Goal: Task Accomplishment & Management: Use online tool/utility

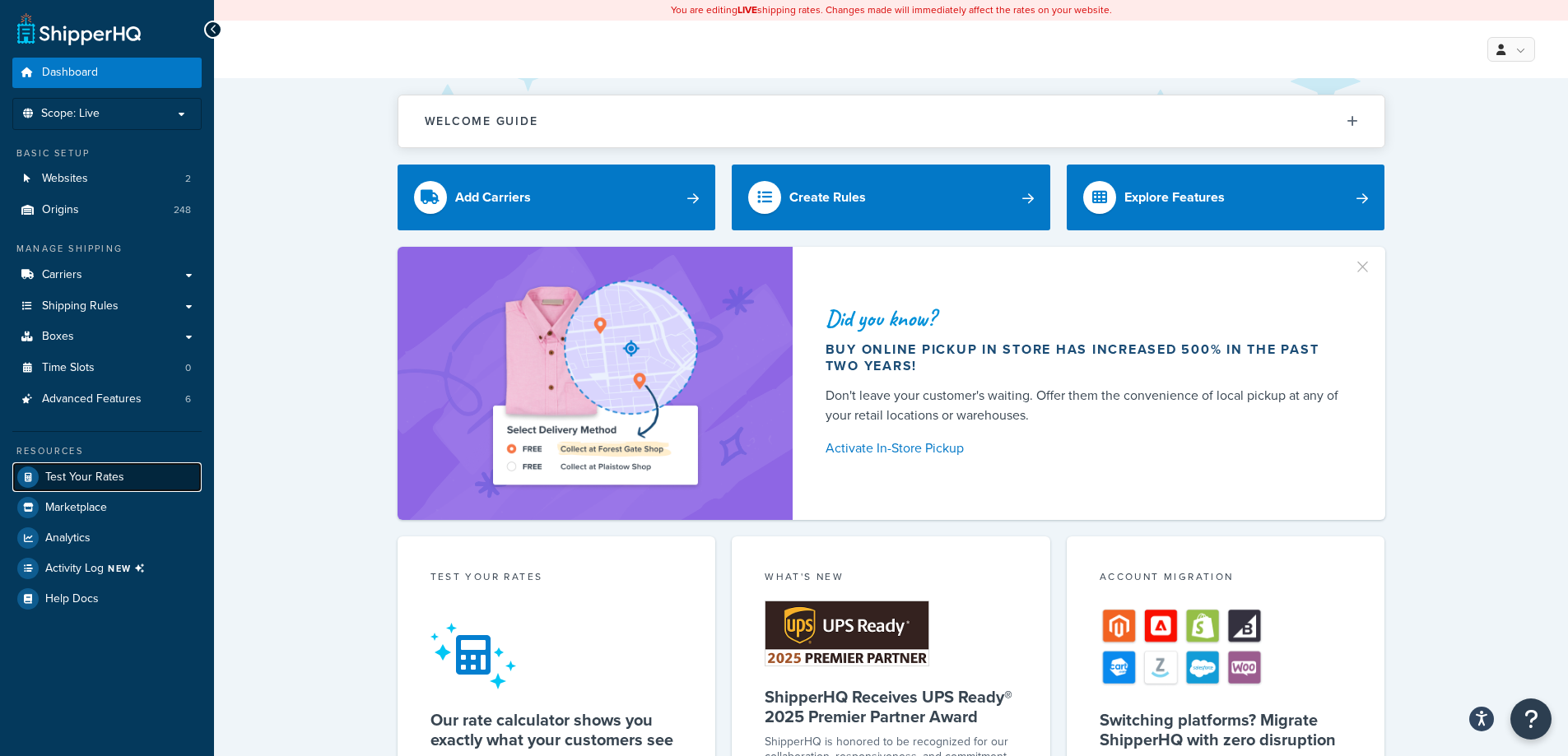
click at [108, 484] on span "Test Your Rates" at bounding box center [85, 477] width 79 height 14
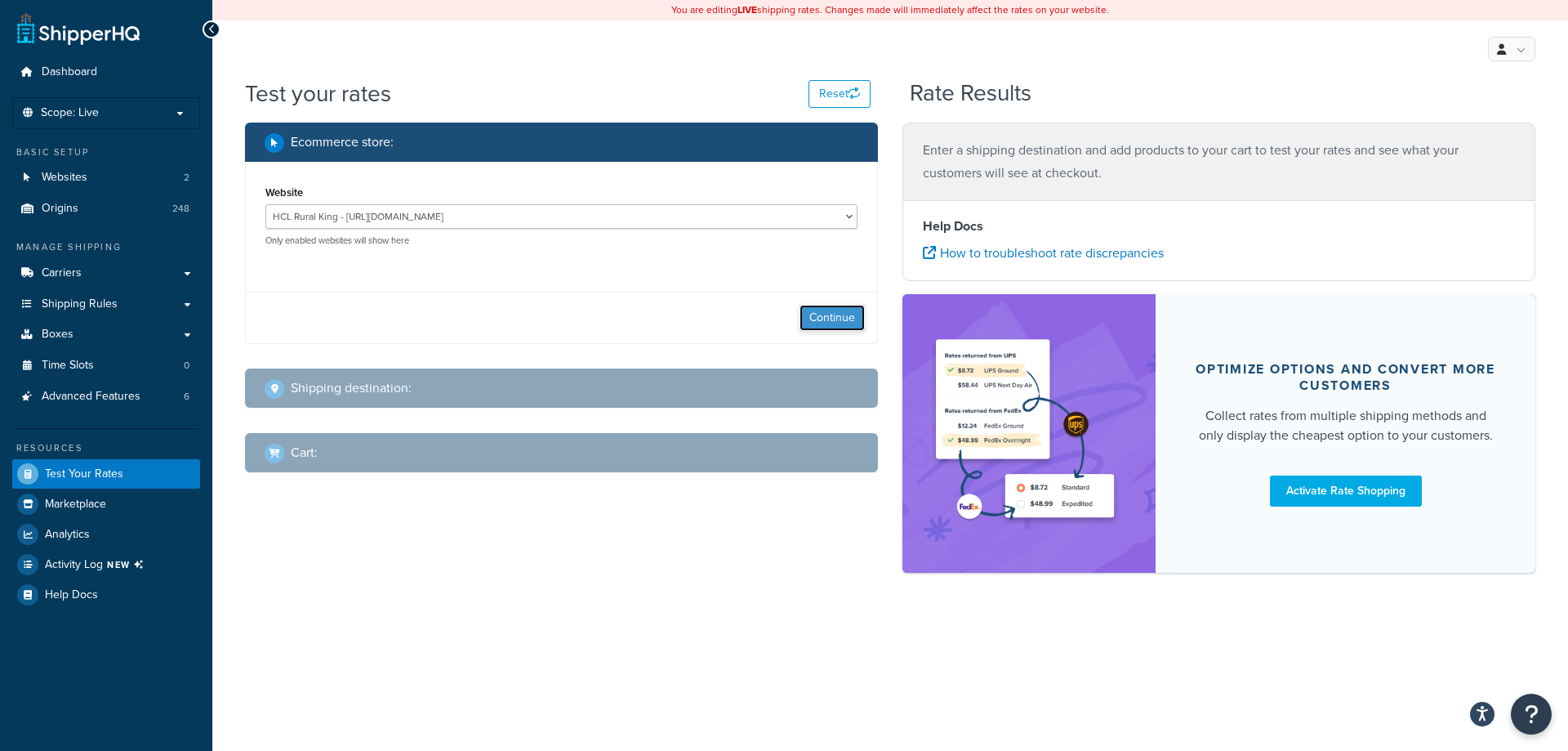
click at [811, 319] on button "Continue" at bounding box center [832, 318] width 65 height 26
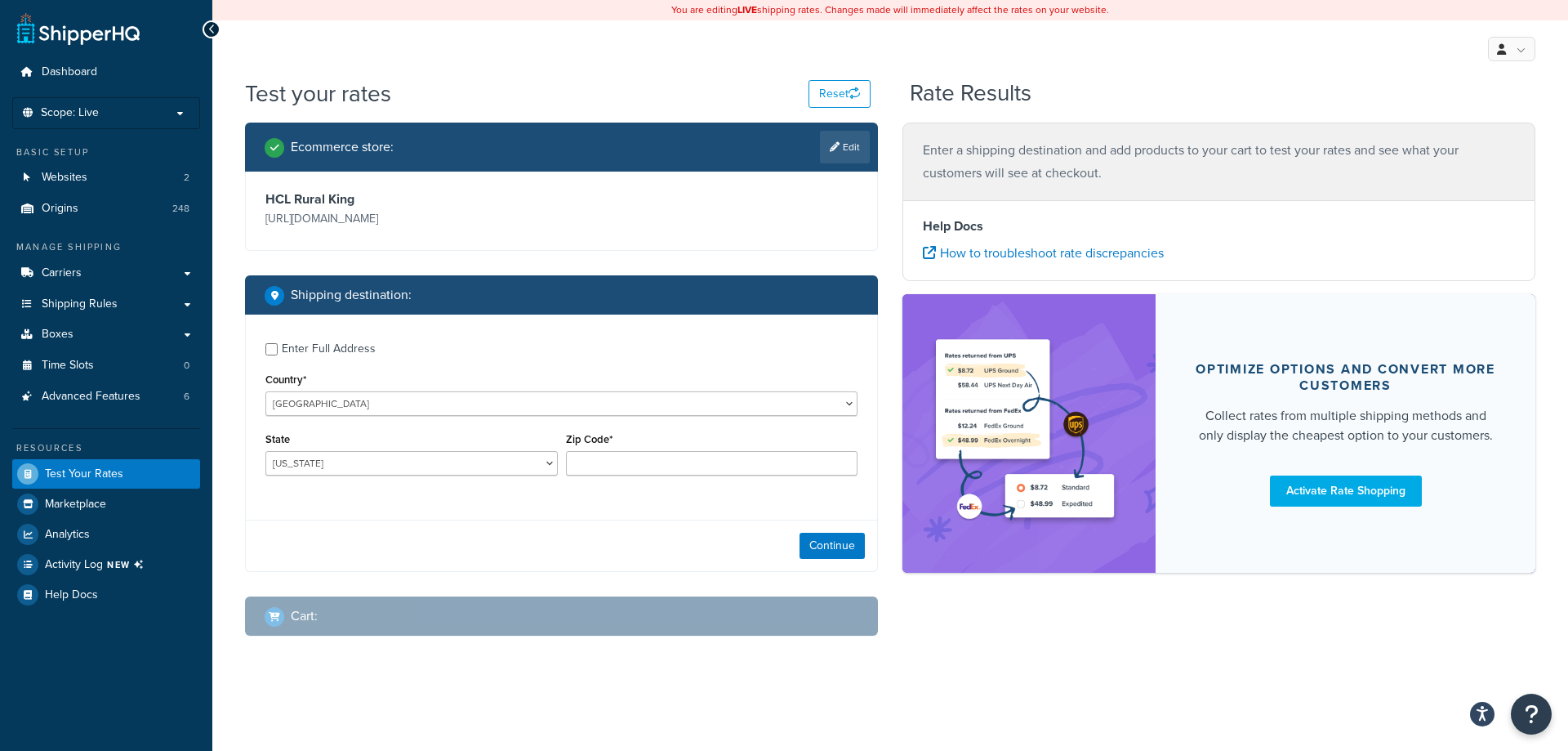
click at [318, 348] on div "Enter Full Address" at bounding box center [328, 348] width 94 height 23
click at [277, 348] on input "Enter Full Address" at bounding box center [272, 349] width 12 height 13
checkbox input "true"
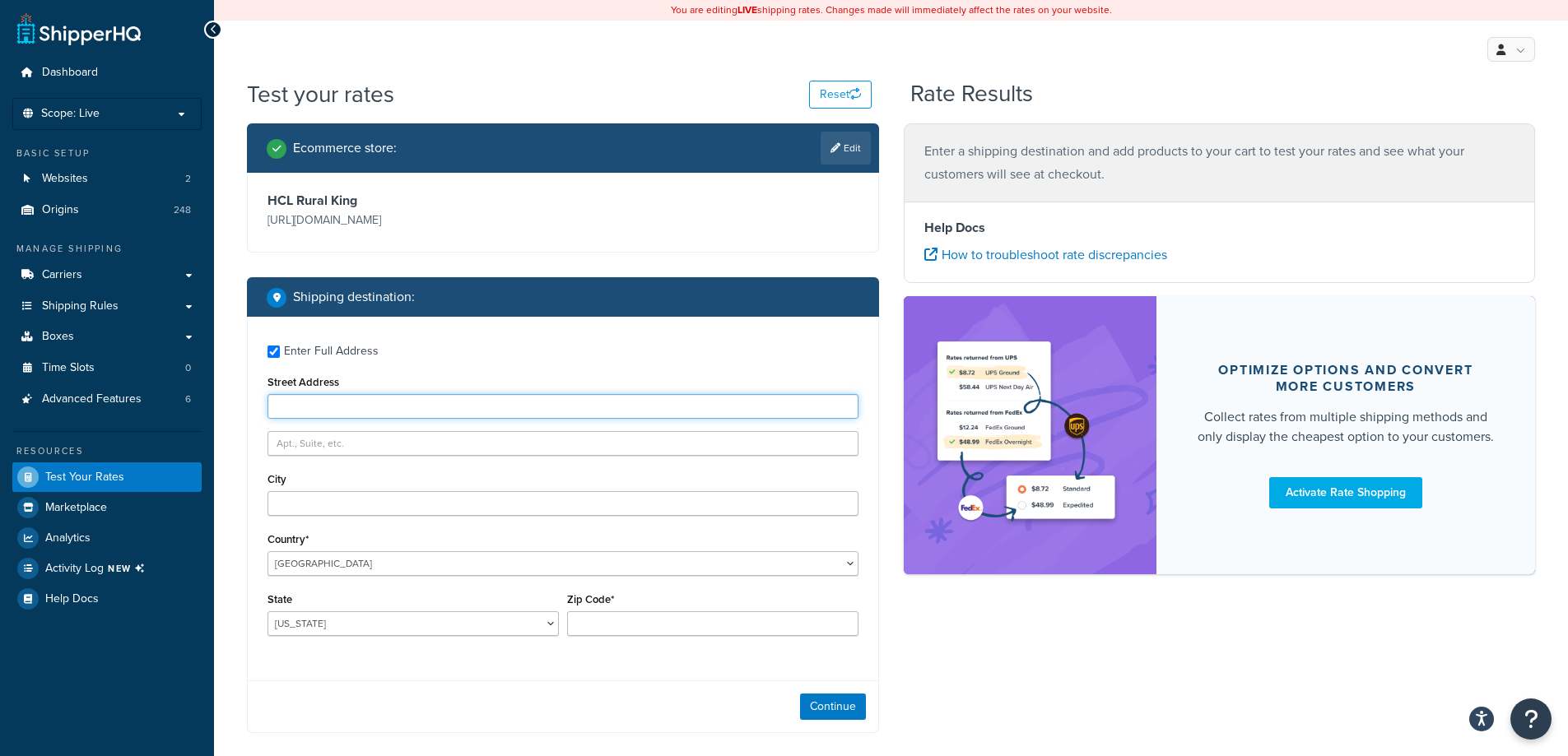
click at [426, 409] on input "Street Address" at bounding box center [563, 406] width 591 height 24
type input "[STREET_ADDRESS]"
type input "Mattoon"
select select "IL"
type input "61938"
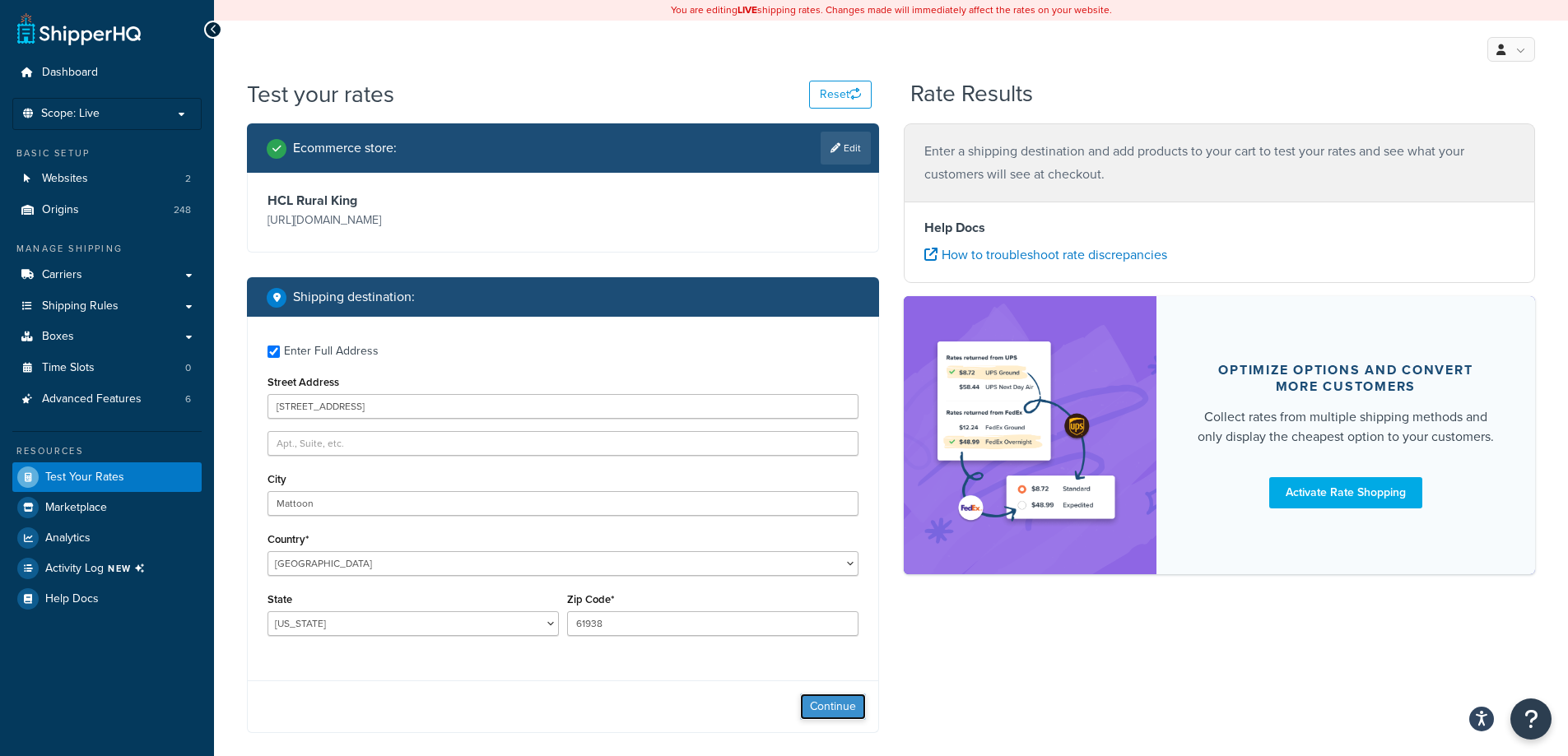
click at [858, 705] on button "Continue" at bounding box center [833, 706] width 65 height 26
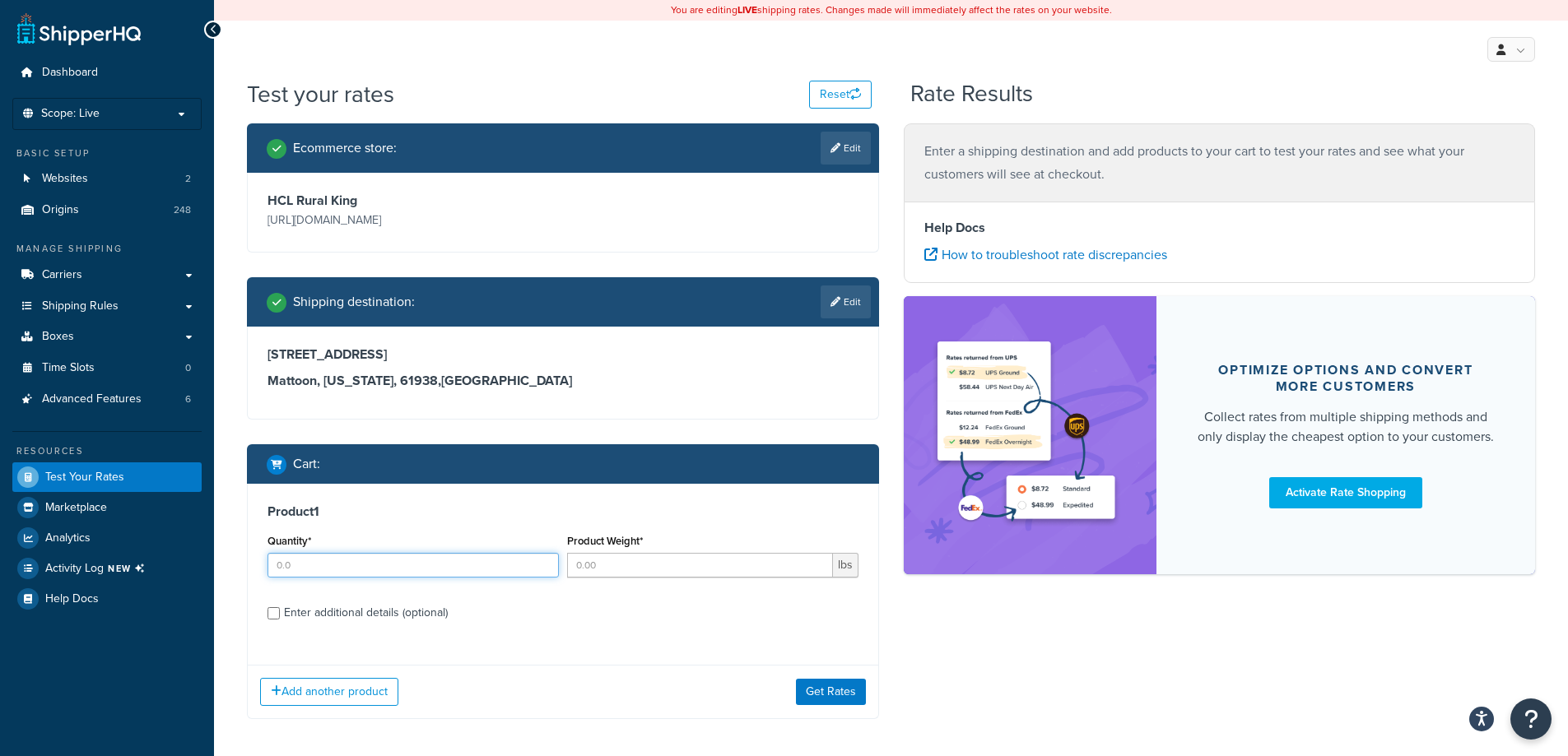
click at [350, 564] on input "Quantity*" at bounding box center [413, 565] width 291 height 24
type input "1"
type input "12"
click at [346, 609] on div "Enter additional details (optional)" at bounding box center [365, 613] width 164 height 23
click at [280, 609] on input "Enter additional details (optional)" at bounding box center [274, 613] width 13 height 13
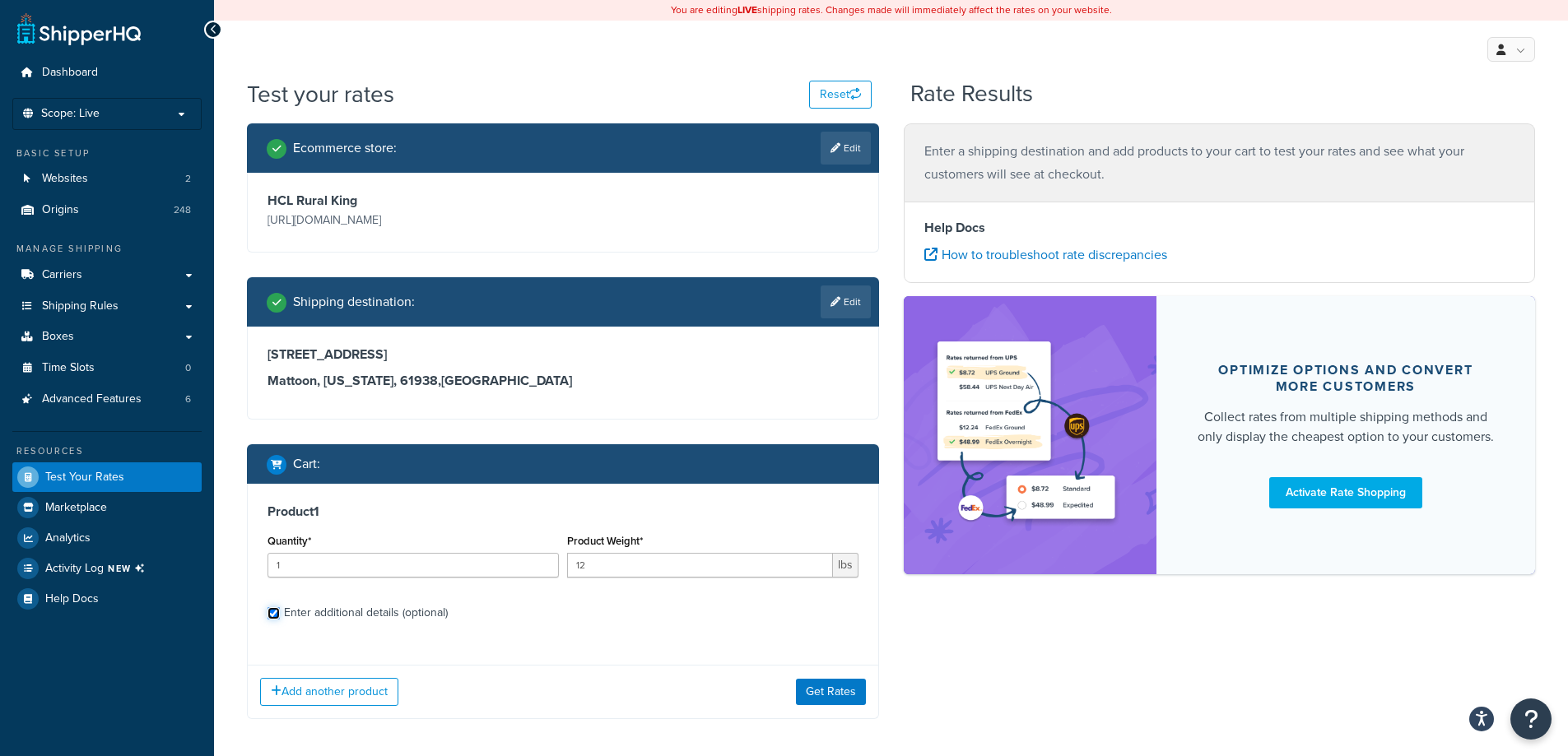
checkbox input "true"
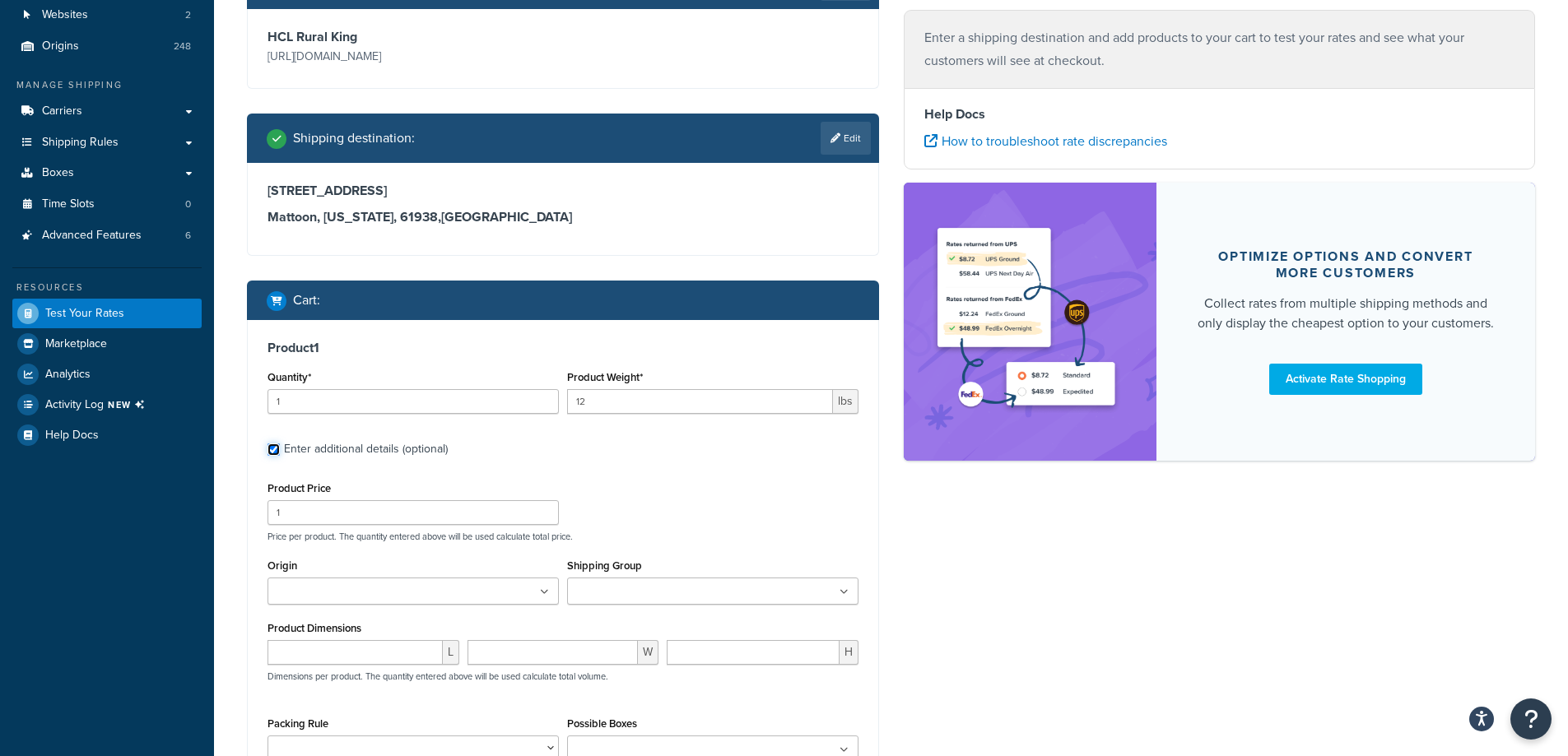
scroll to position [164, 0]
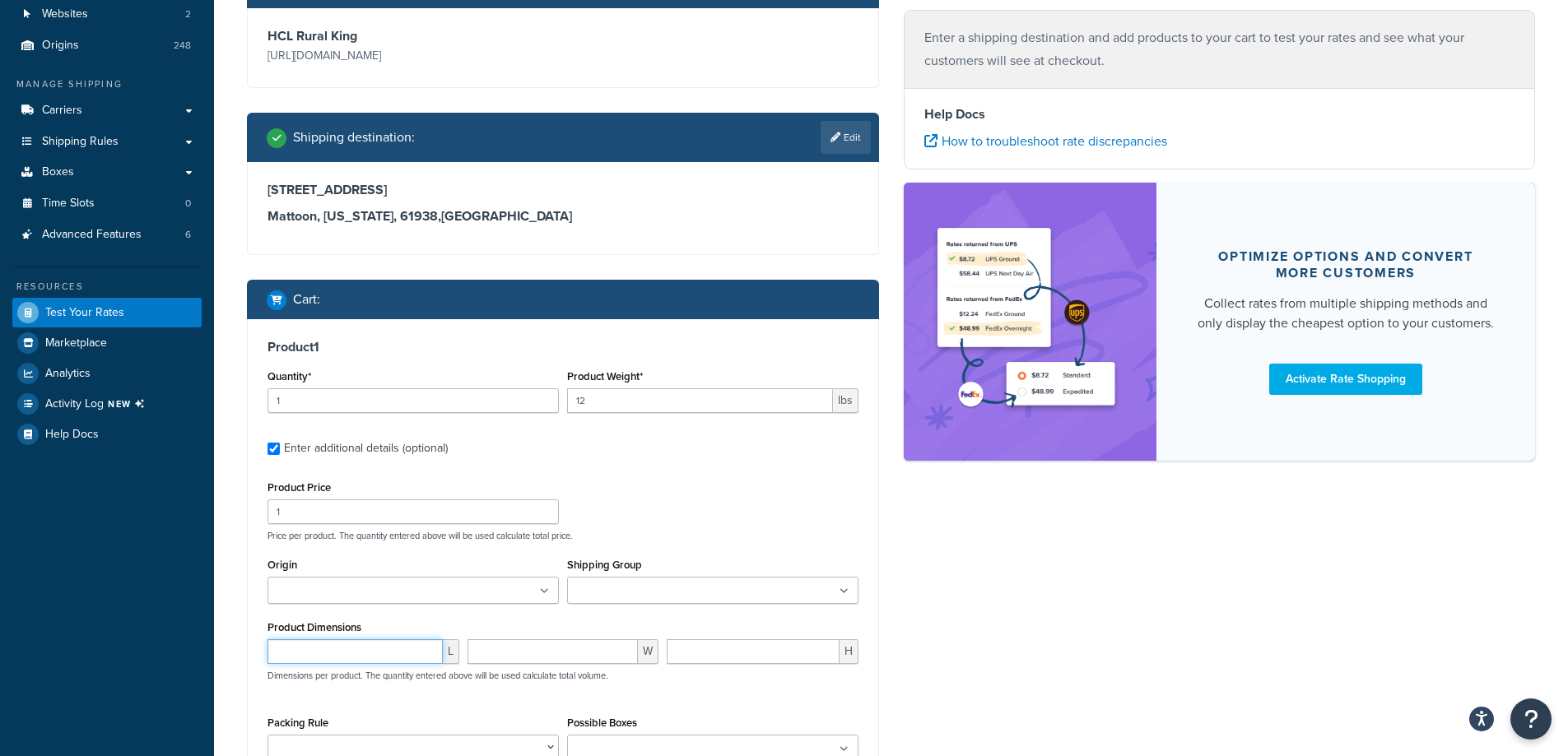
click at [376, 652] on input "number" at bounding box center [355, 651] width 175 height 24
type input "360"
type input "36"
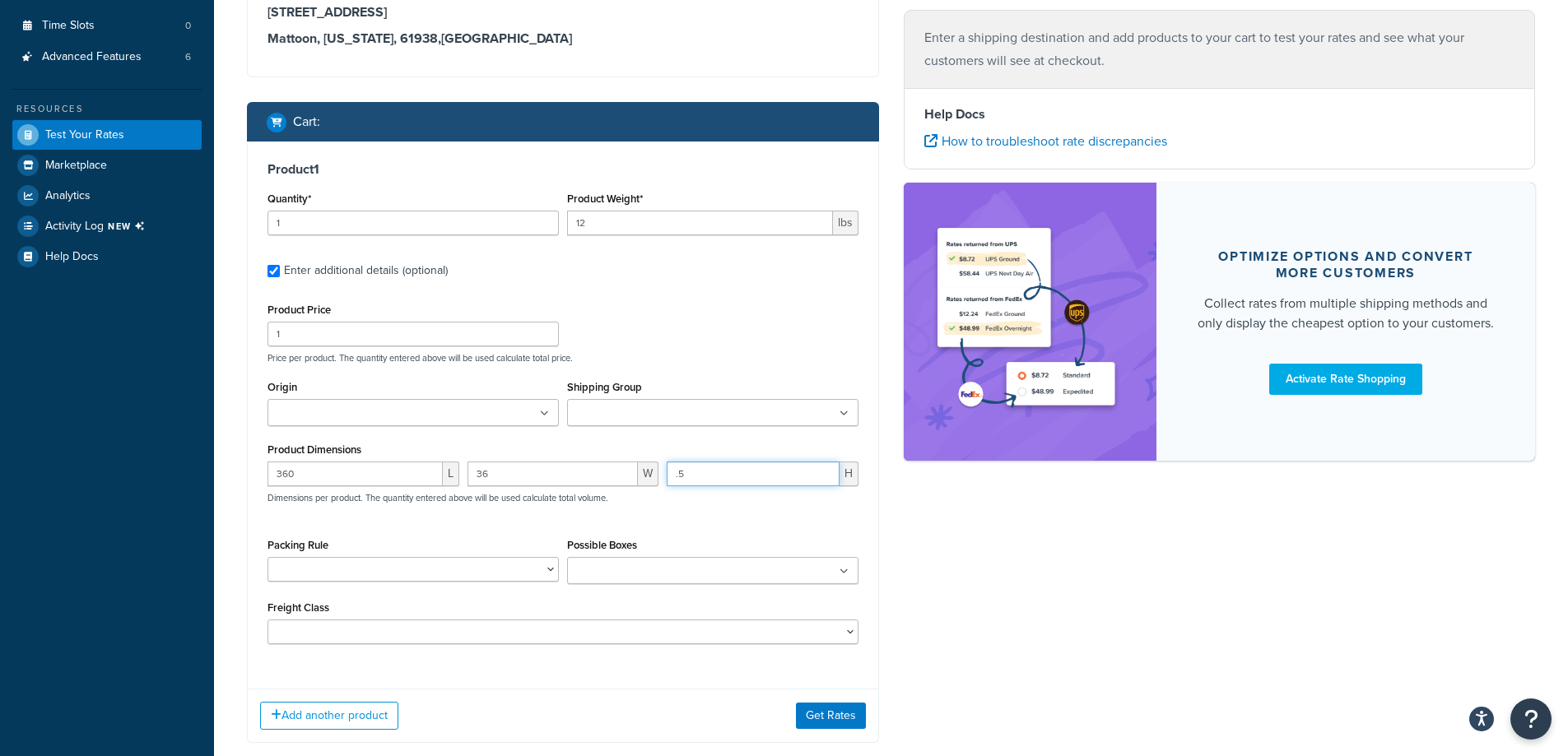
scroll to position [436, 0]
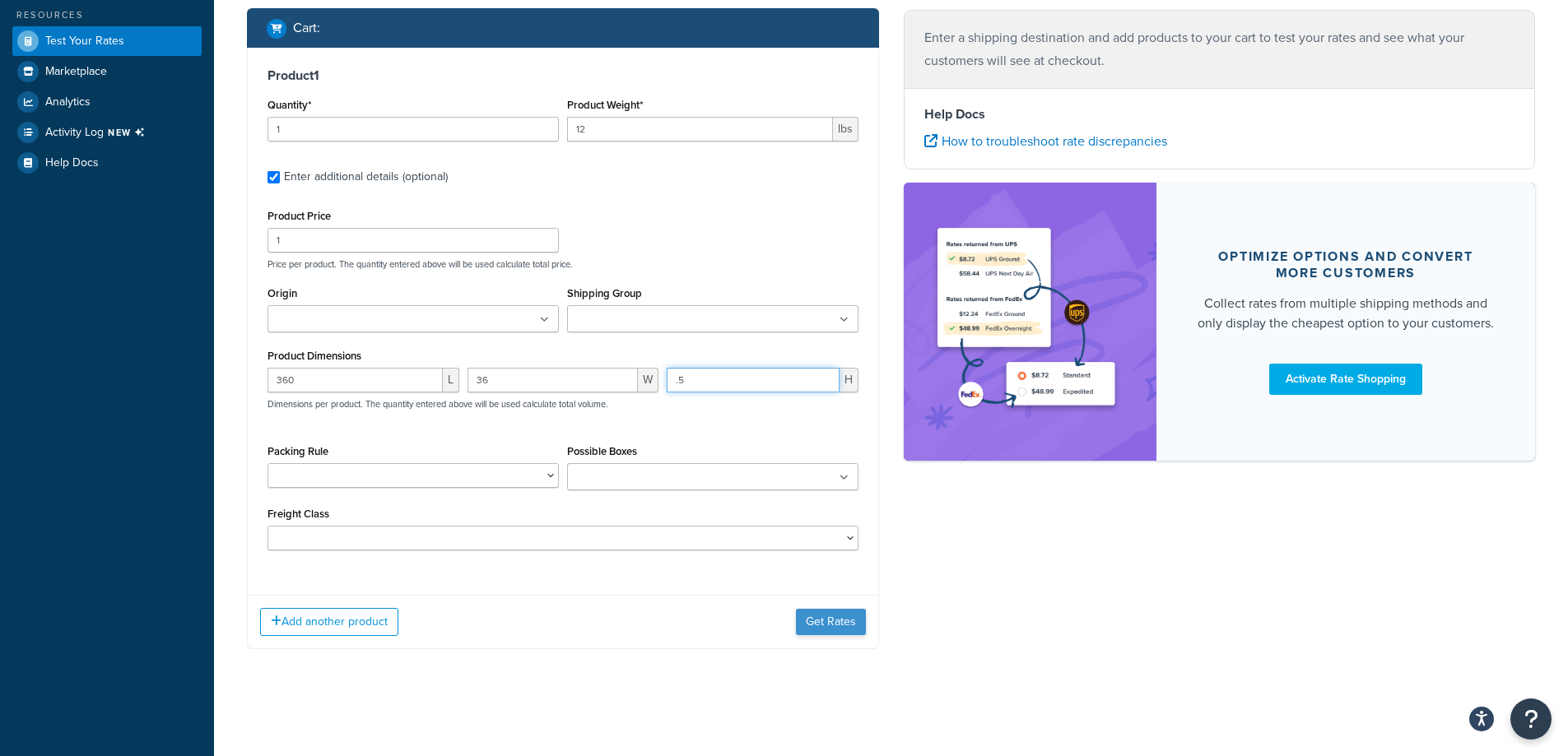
type input ".5"
click at [849, 622] on button "Get Rates" at bounding box center [830, 622] width 70 height 26
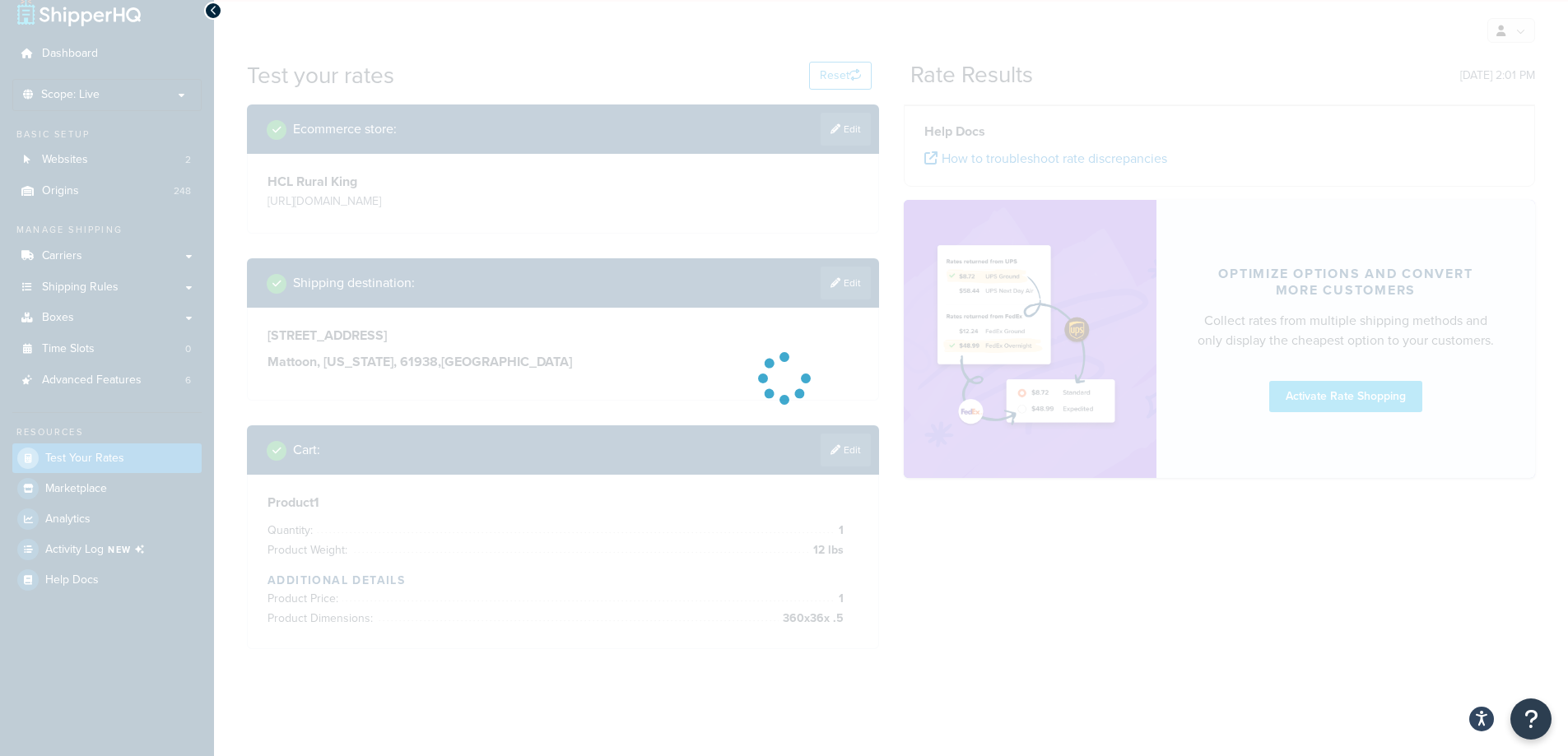
scroll to position [124, 0]
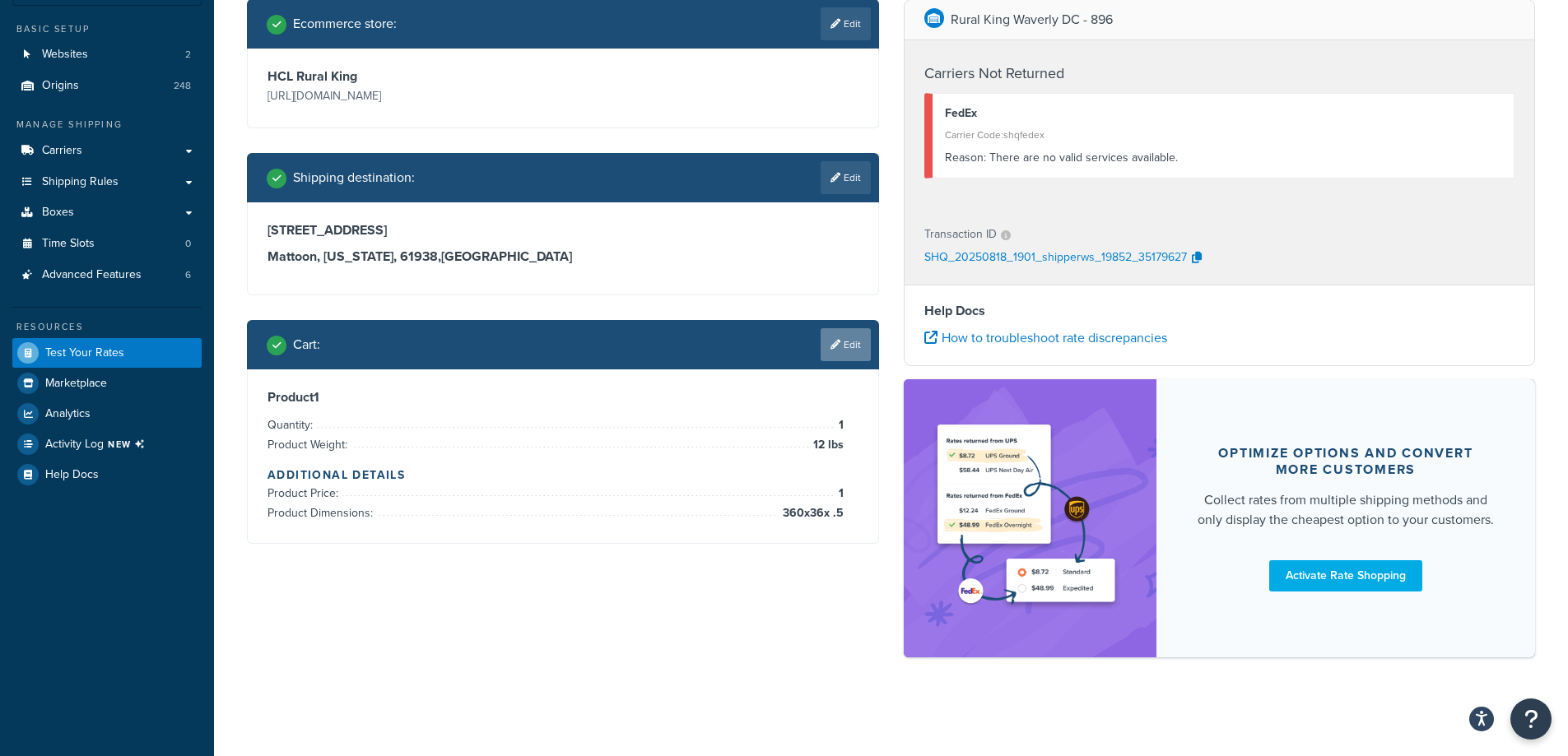
click at [848, 342] on link "Edit" at bounding box center [845, 344] width 50 height 33
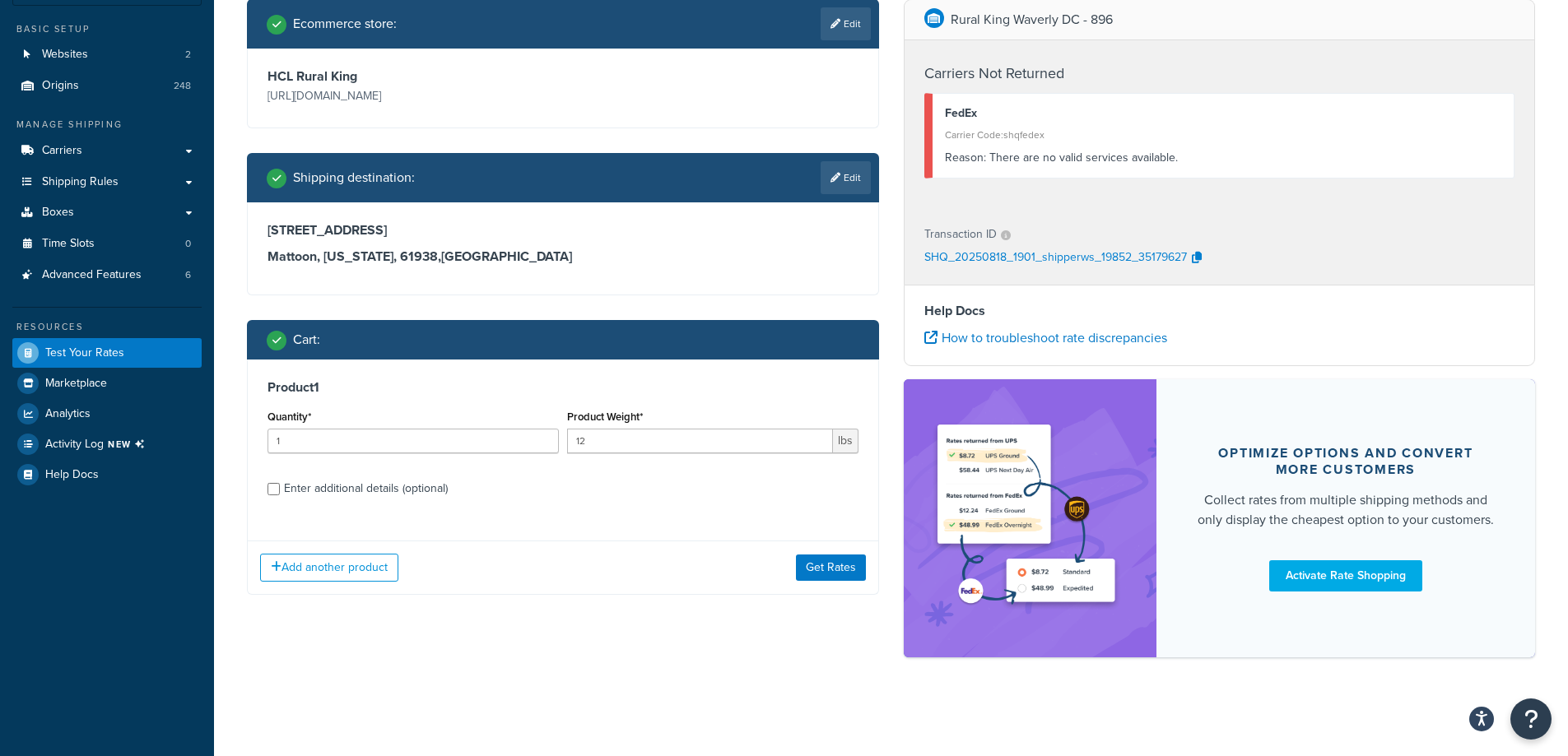
click at [327, 482] on div "Enter additional details (optional)" at bounding box center [365, 488] width 164 height 23
click at [280, 483] on input "Enter additional details (optional)" at bounding box center [274, 489] width 13 height 13
checkbox input "true"
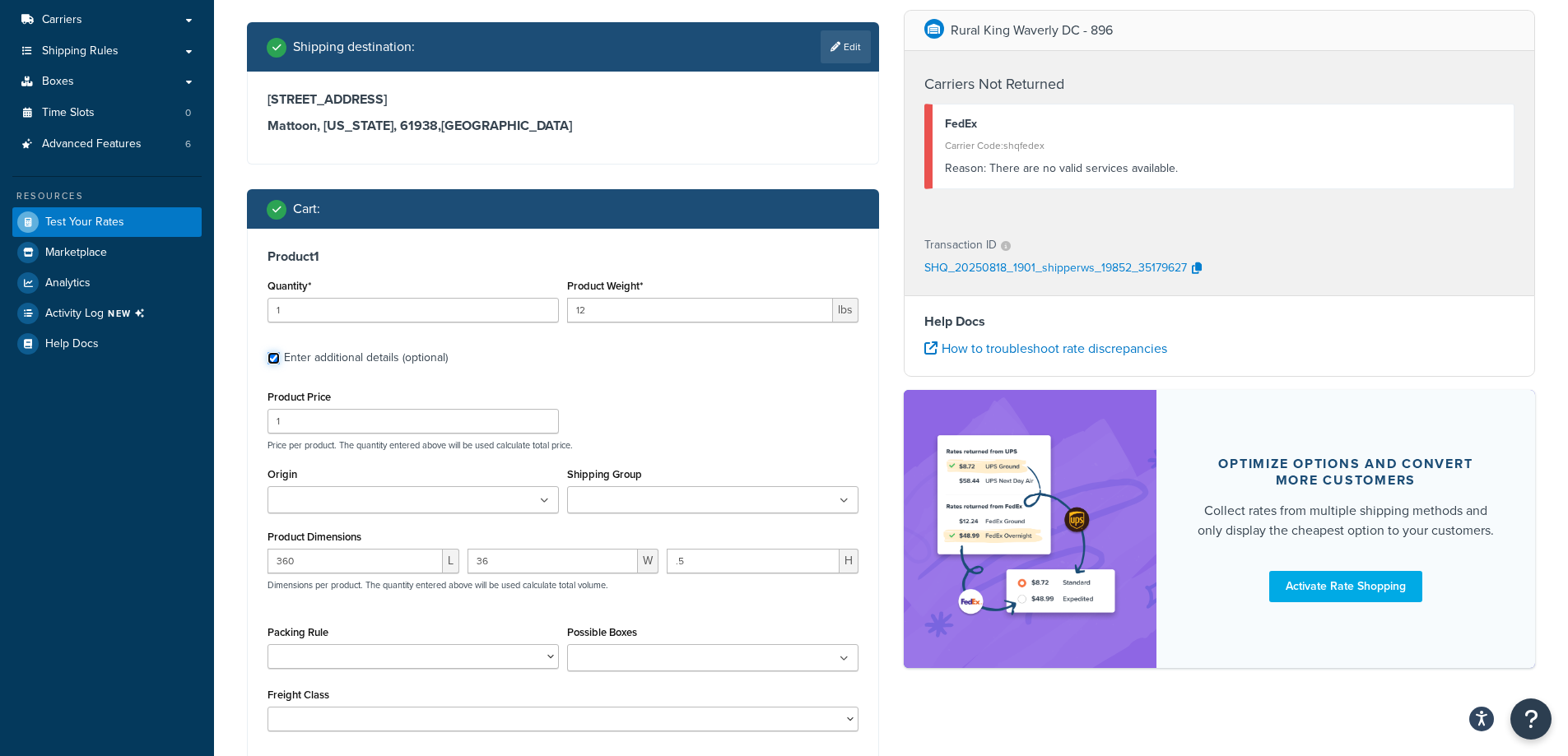
scroll to position [257, 0]
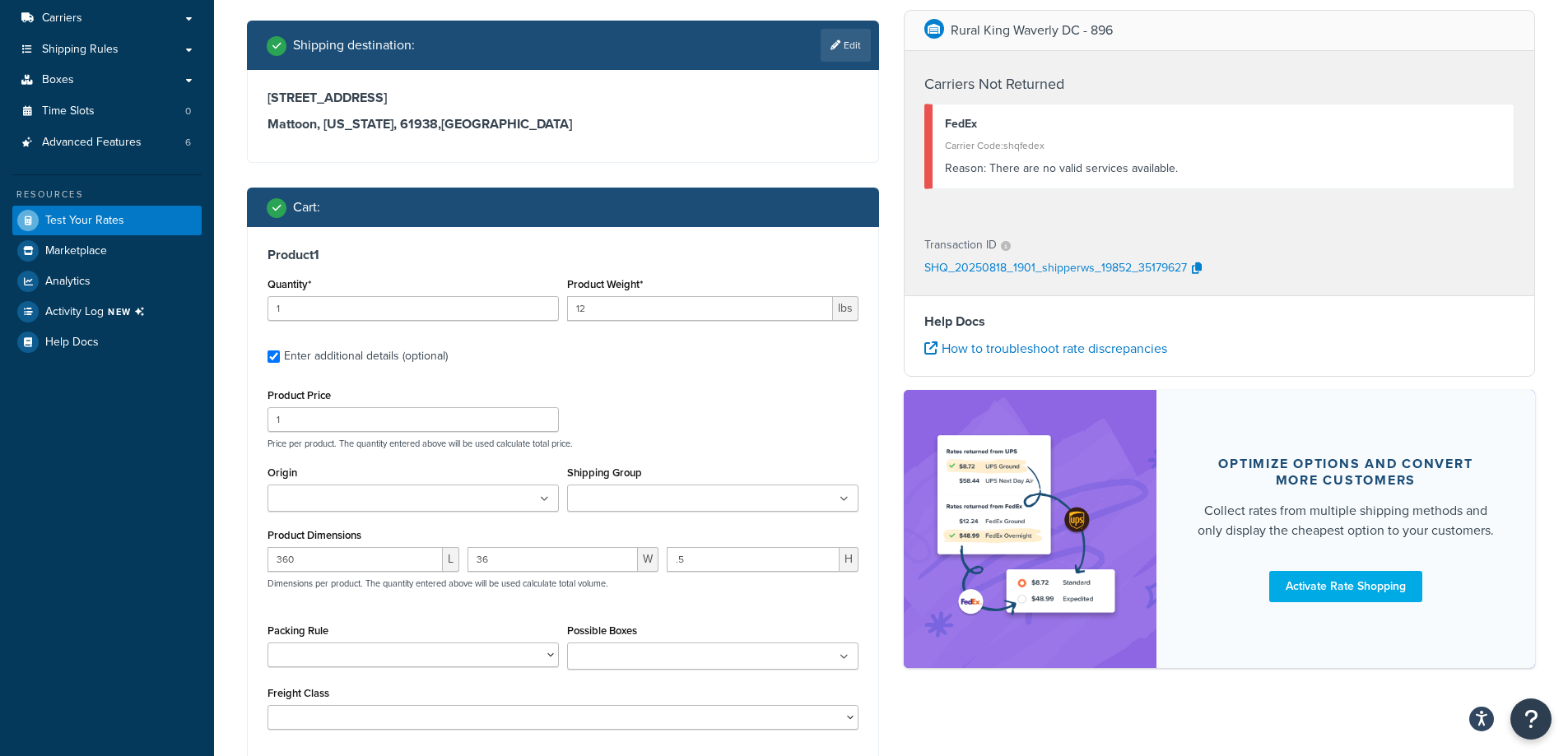
click at [338, 549] on div "Product Dimensions 360 L 36 W .5 H Dimensions per product. The quantity entered…" at bounding box center [563, 566] width 591 height 83
click at [341, 554] on input "360" at bounding box center [355, 559] width 175 height 24
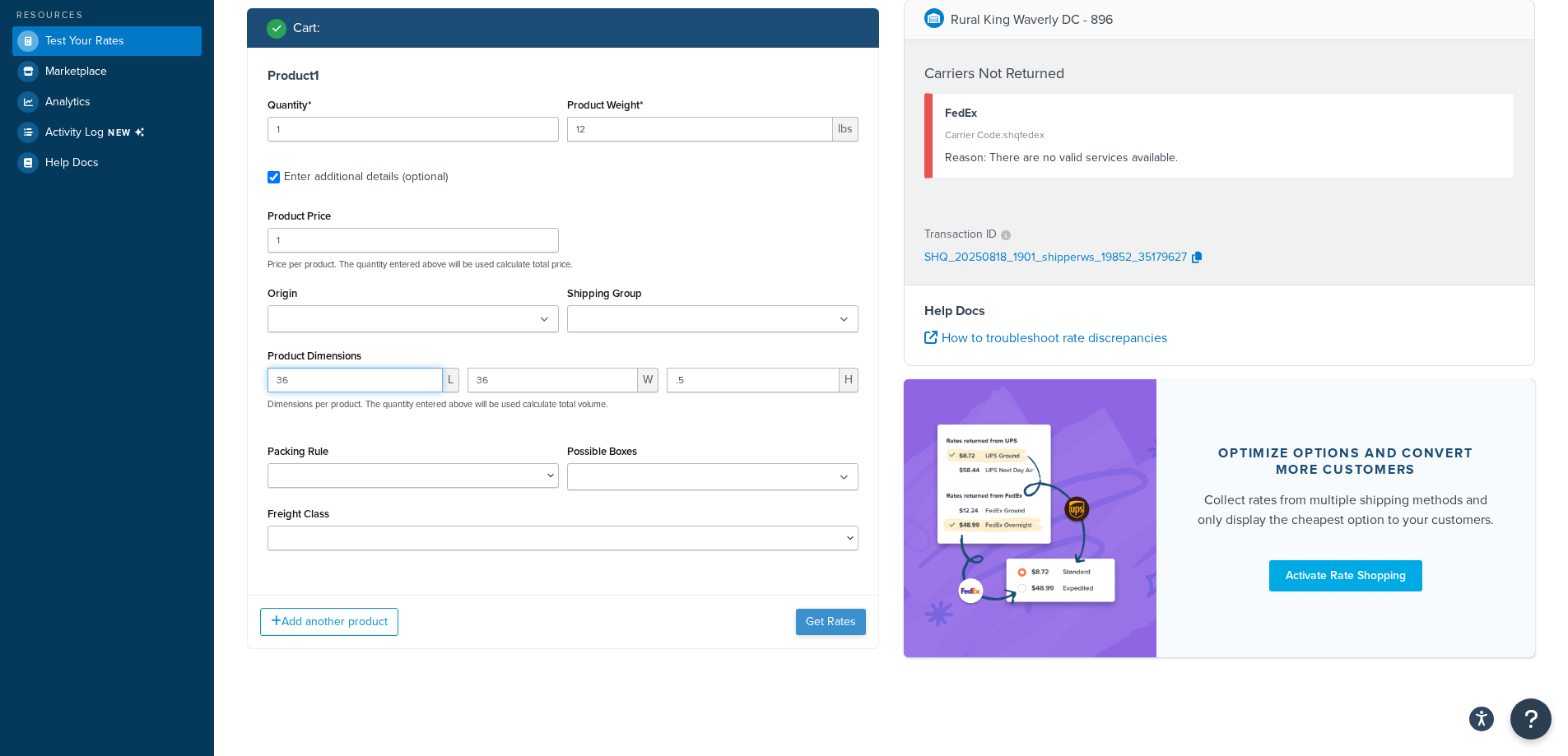
type input "36"
click at [831, 617] on button "Get Rates" at bounding box center [830, 622] width 70 height 26
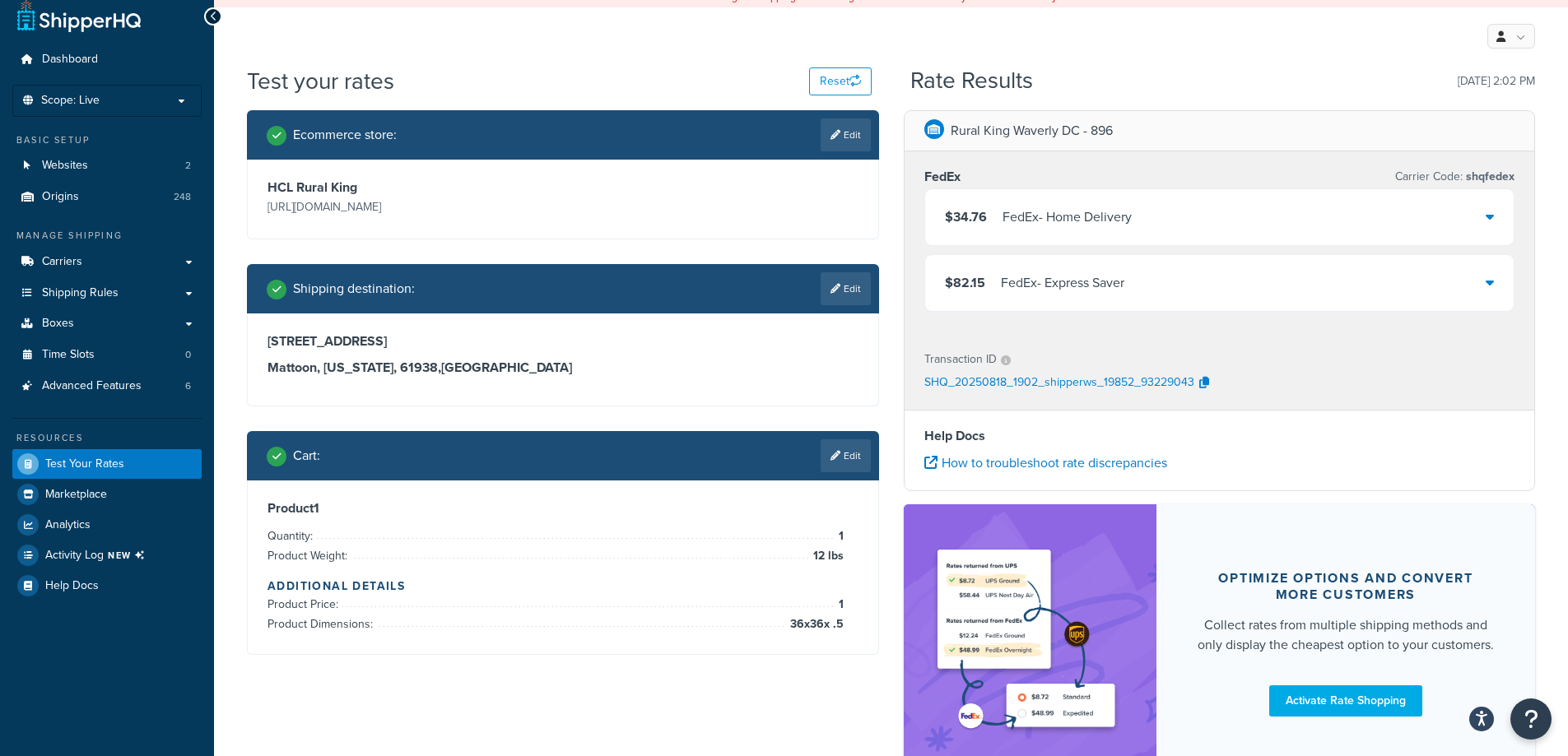
scroll to position [0, 0]
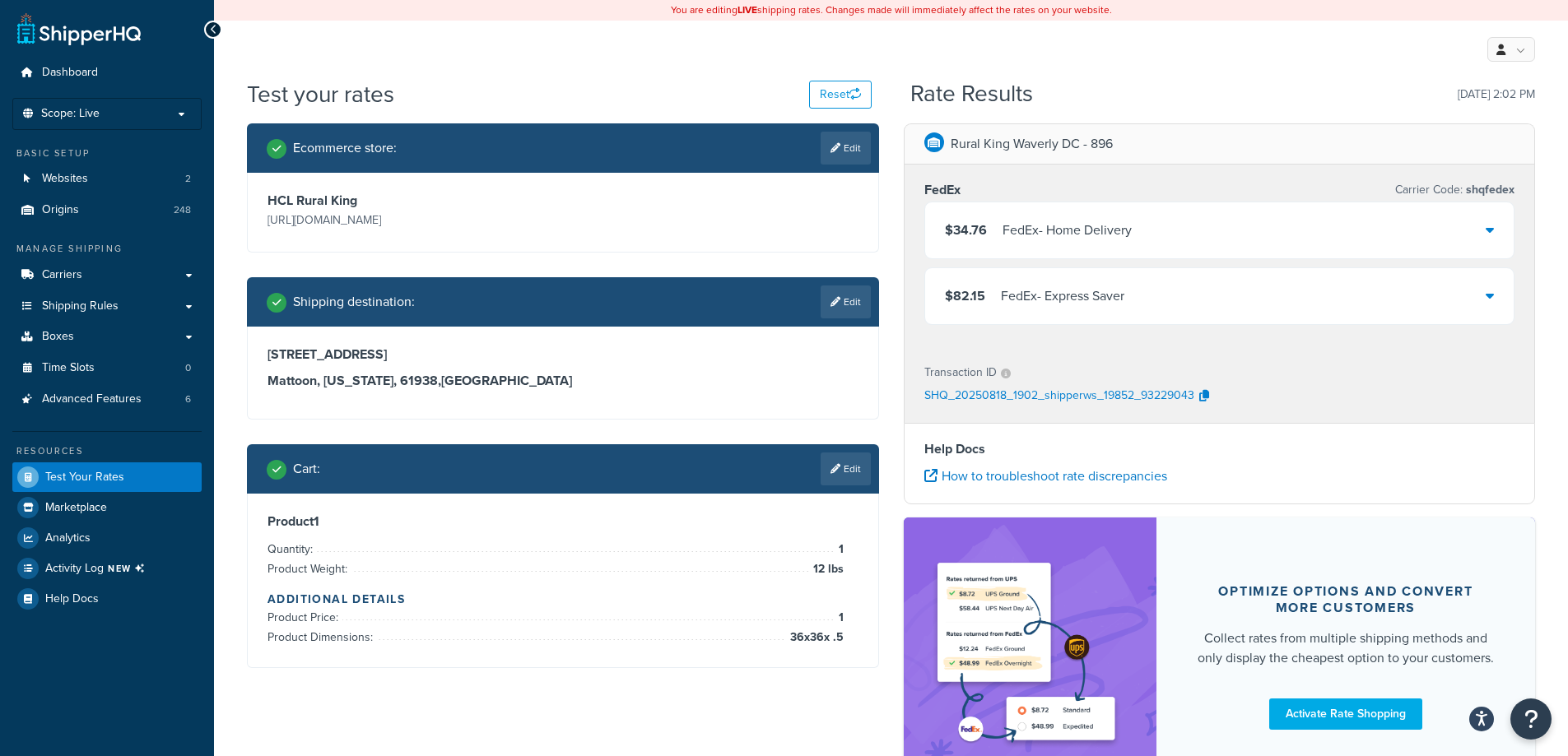
click at [1376, 242] on div "$34.76 FedEx - Home Delivery" at bounding box center [1220, 230] width 589 height 56
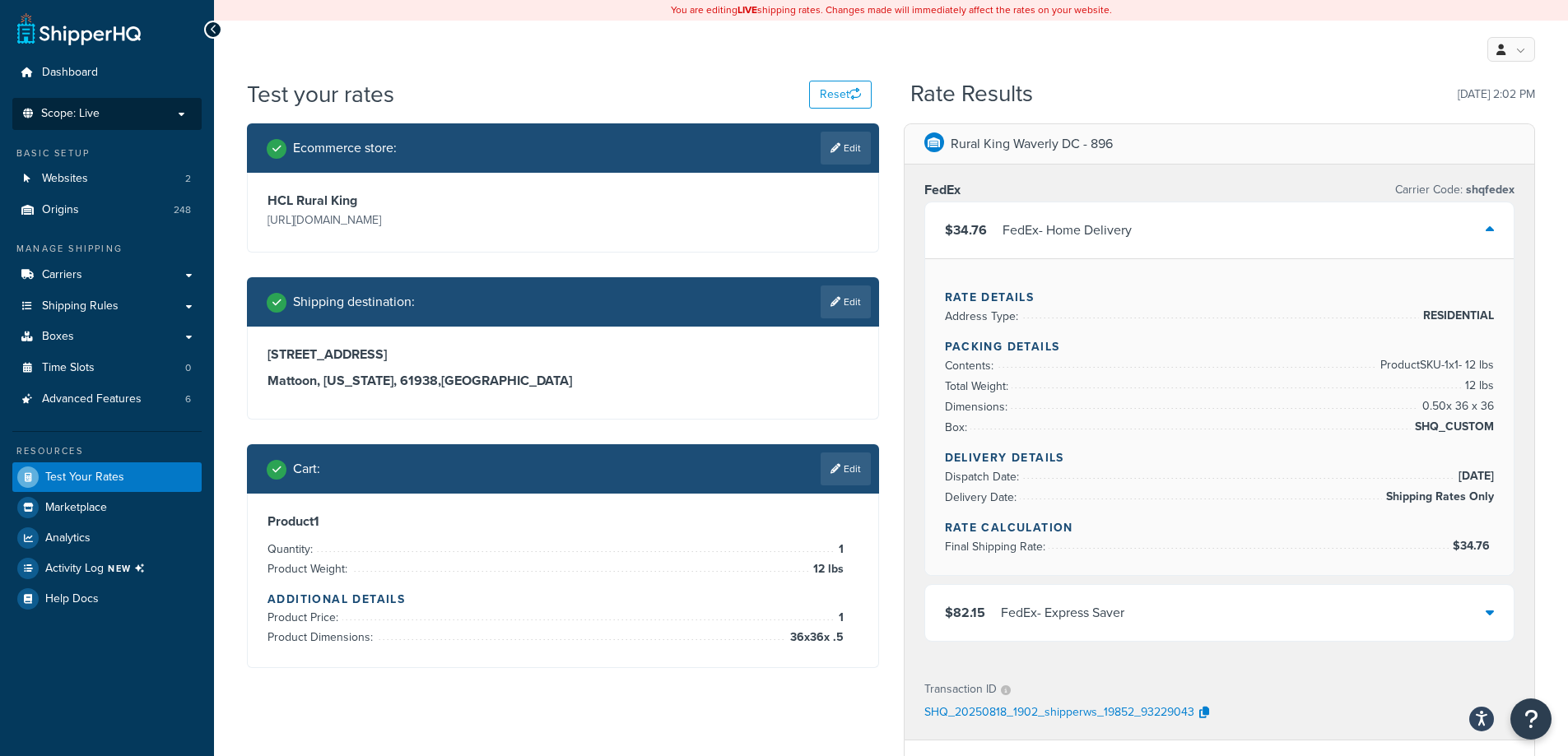
click at [168, 127] on li "Scope: Live" at bounding box center [107, 114] width 189 height 32
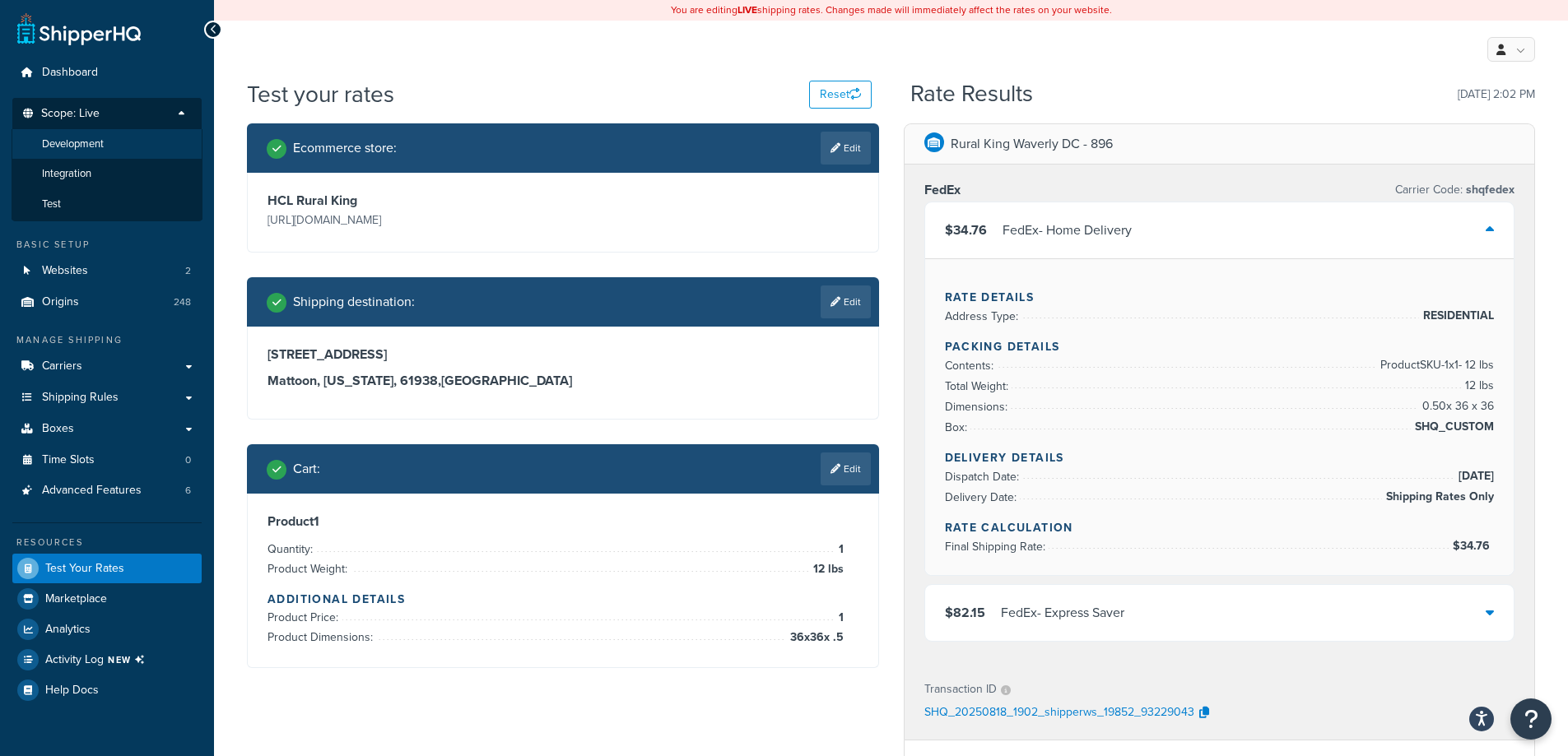
click at [76, 144] on span "Development" at bounding box center [73, 144] width 62 height 14
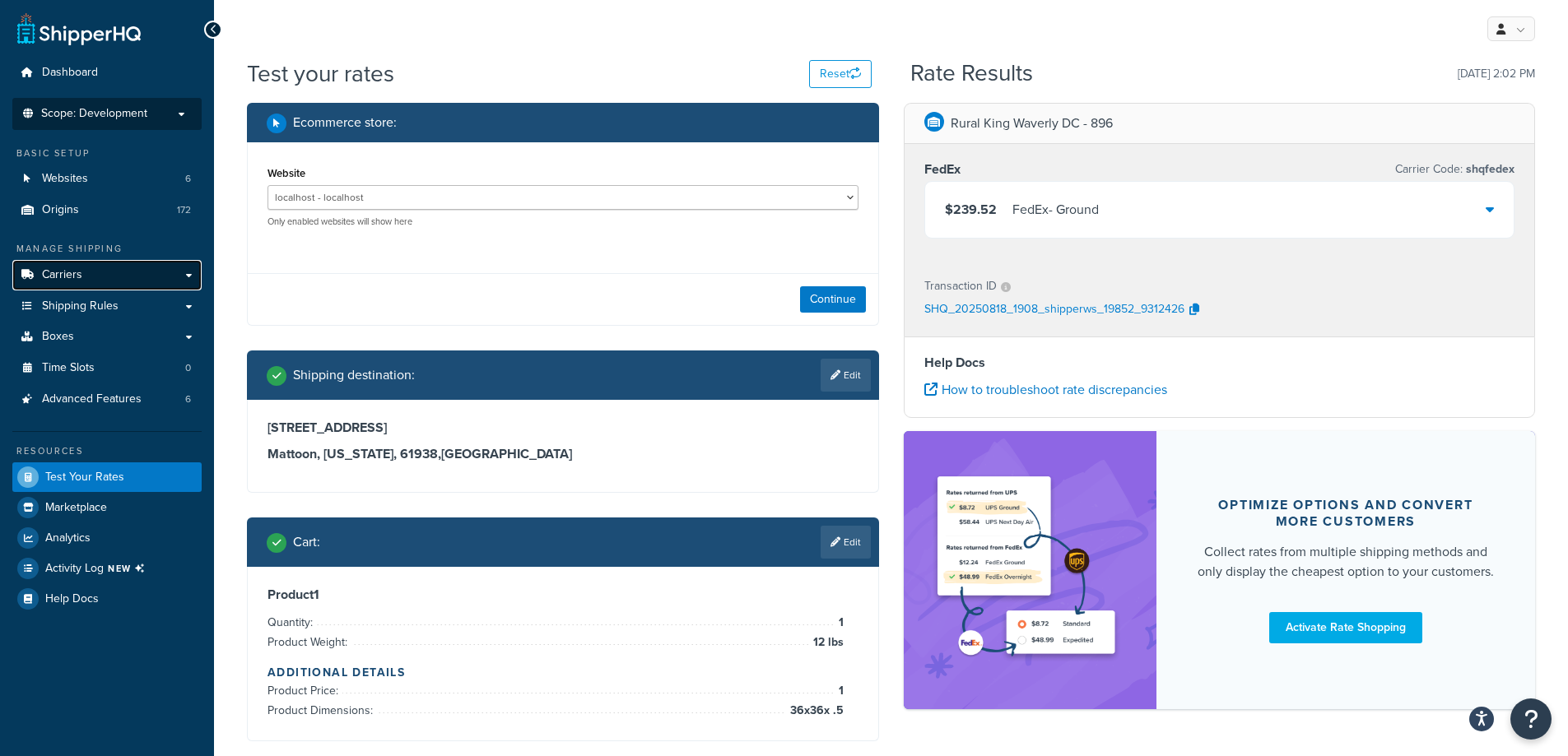
click at [138, 282] on link "Carriers" at bounding box center [107, 275] width 189 height 30
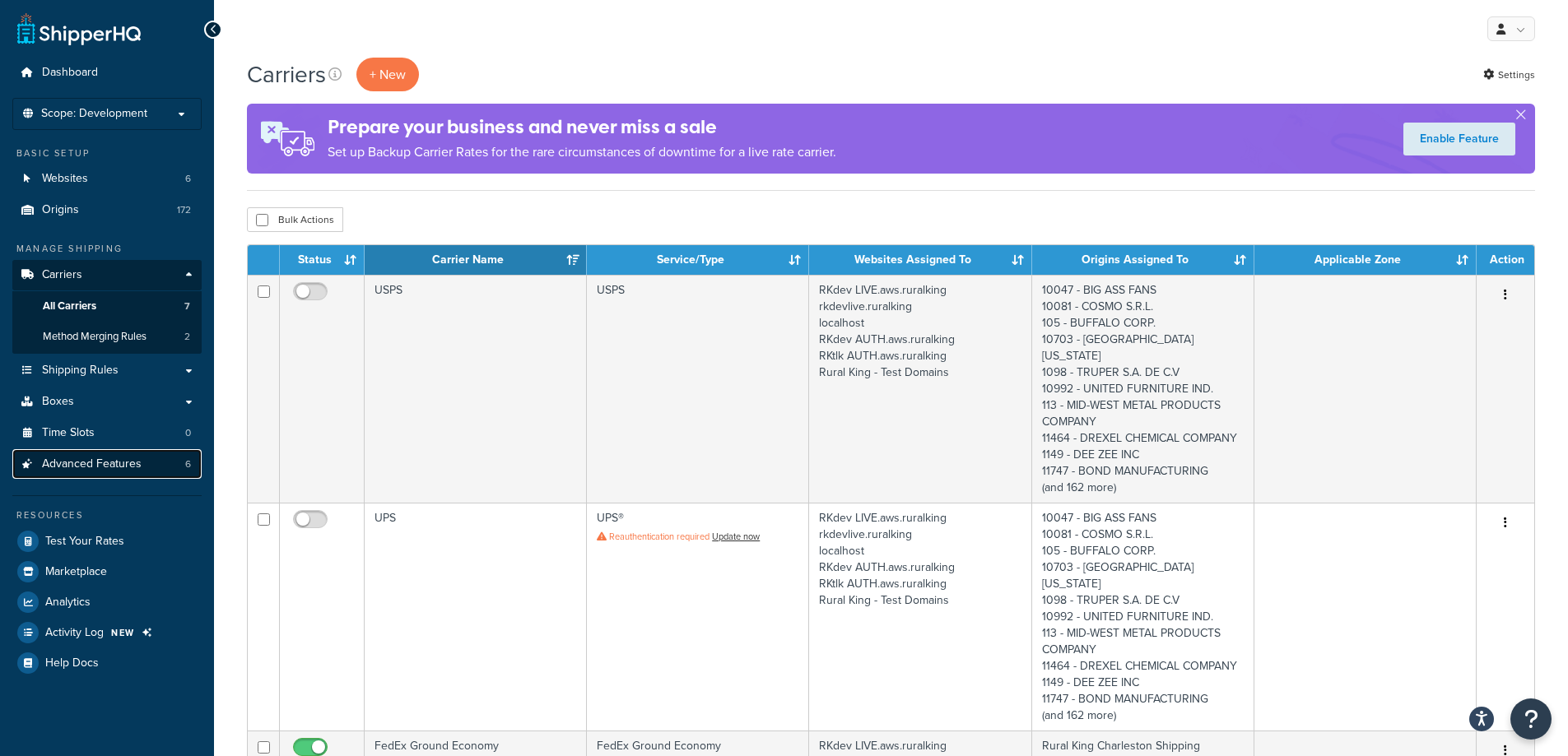
click at [171, 453] on link "Advanced Features 6" at bounding box center [107, 464] width 189 height 30
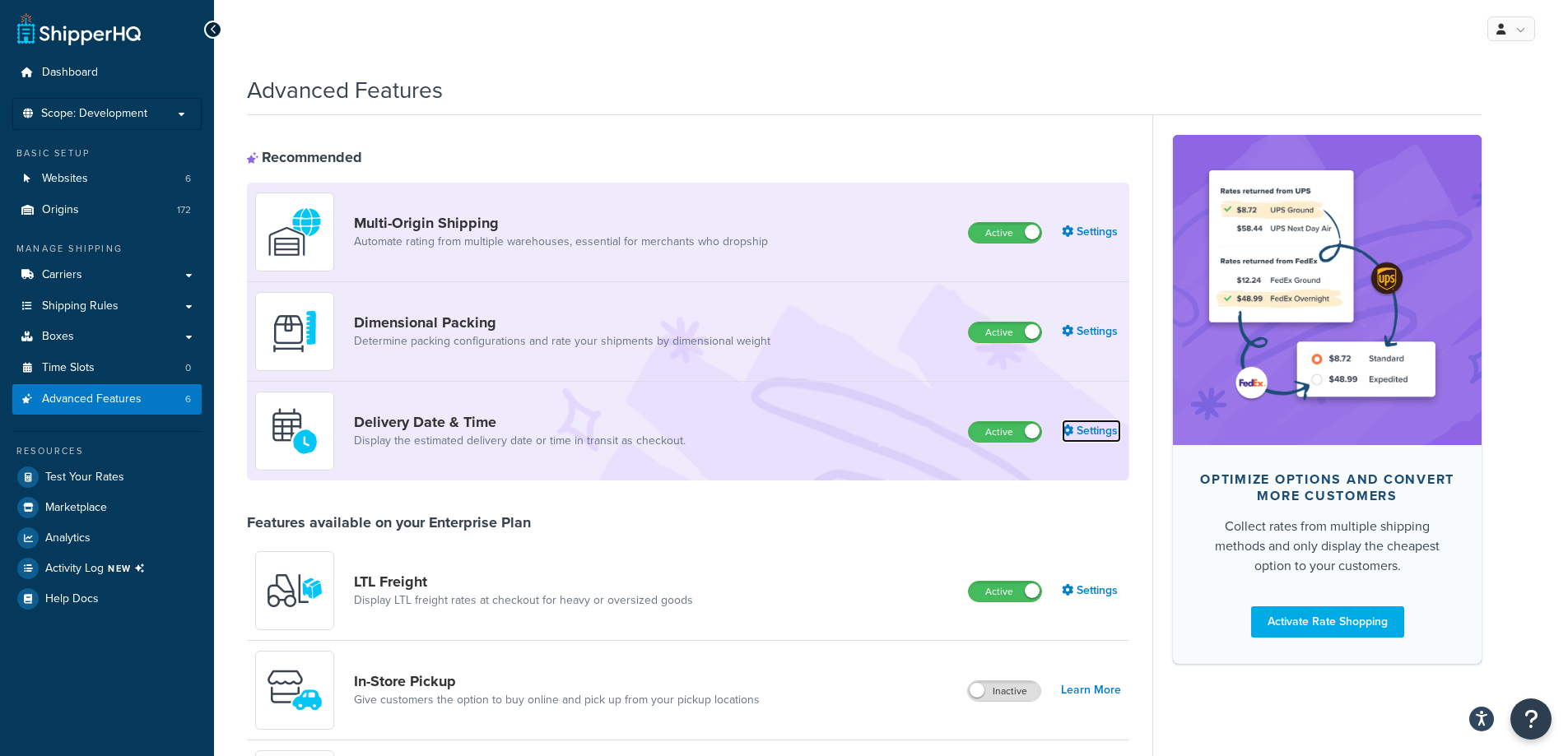
click at [1113, 436] on link "Settings" at bounding box center [1091, 430] width 60 height 23
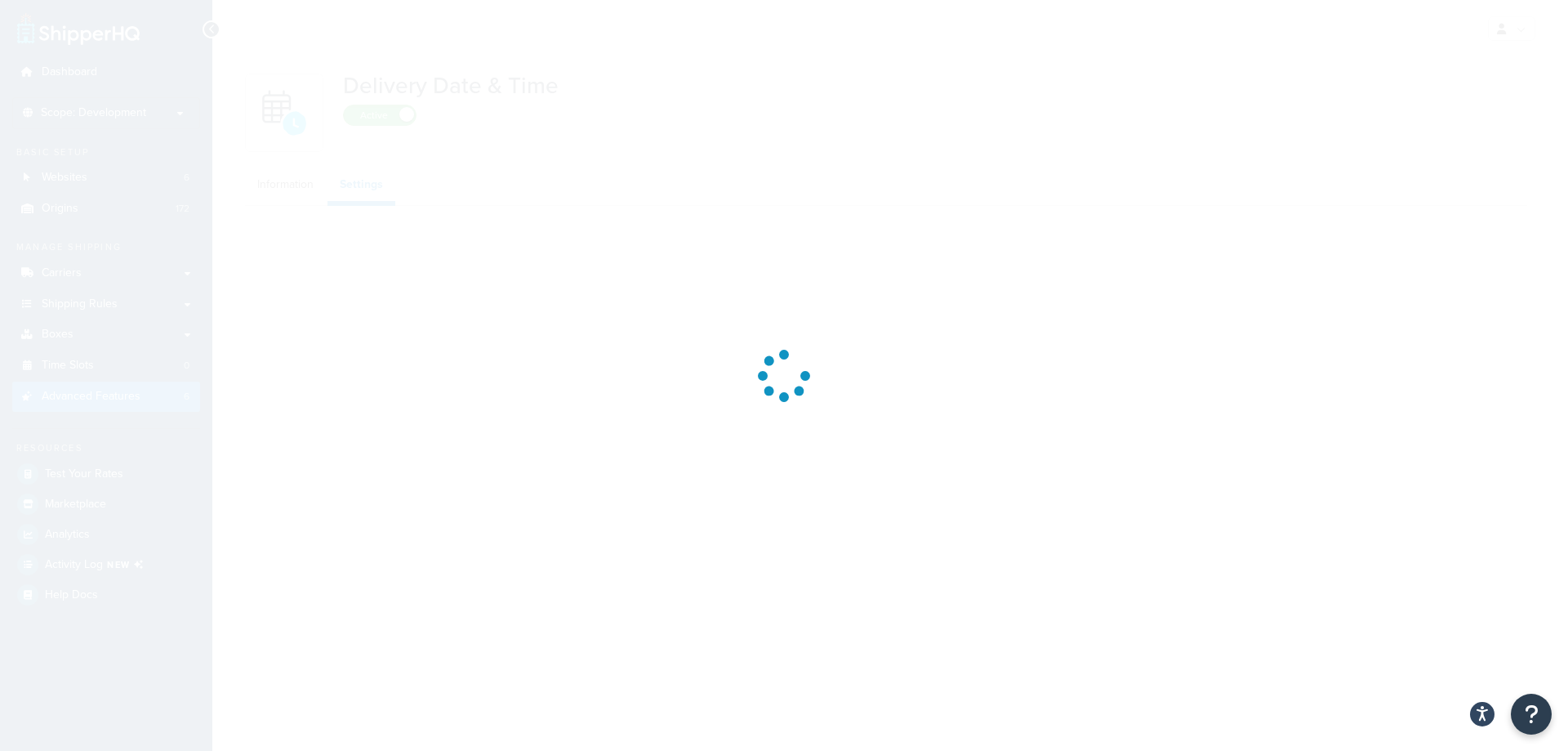
select select "Inline"
